Goal: Transaction & Acquisition: Purchase product/service

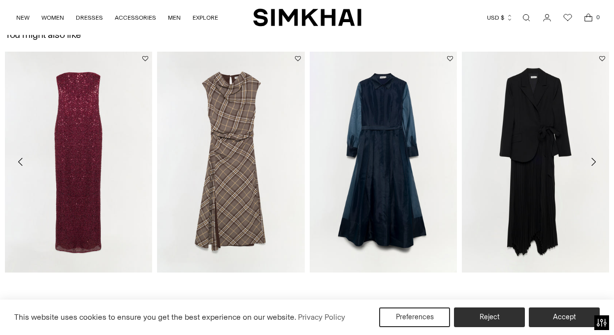
scroll to position [826, 0]
